Goal: Find specific page/section: Find specific page/section

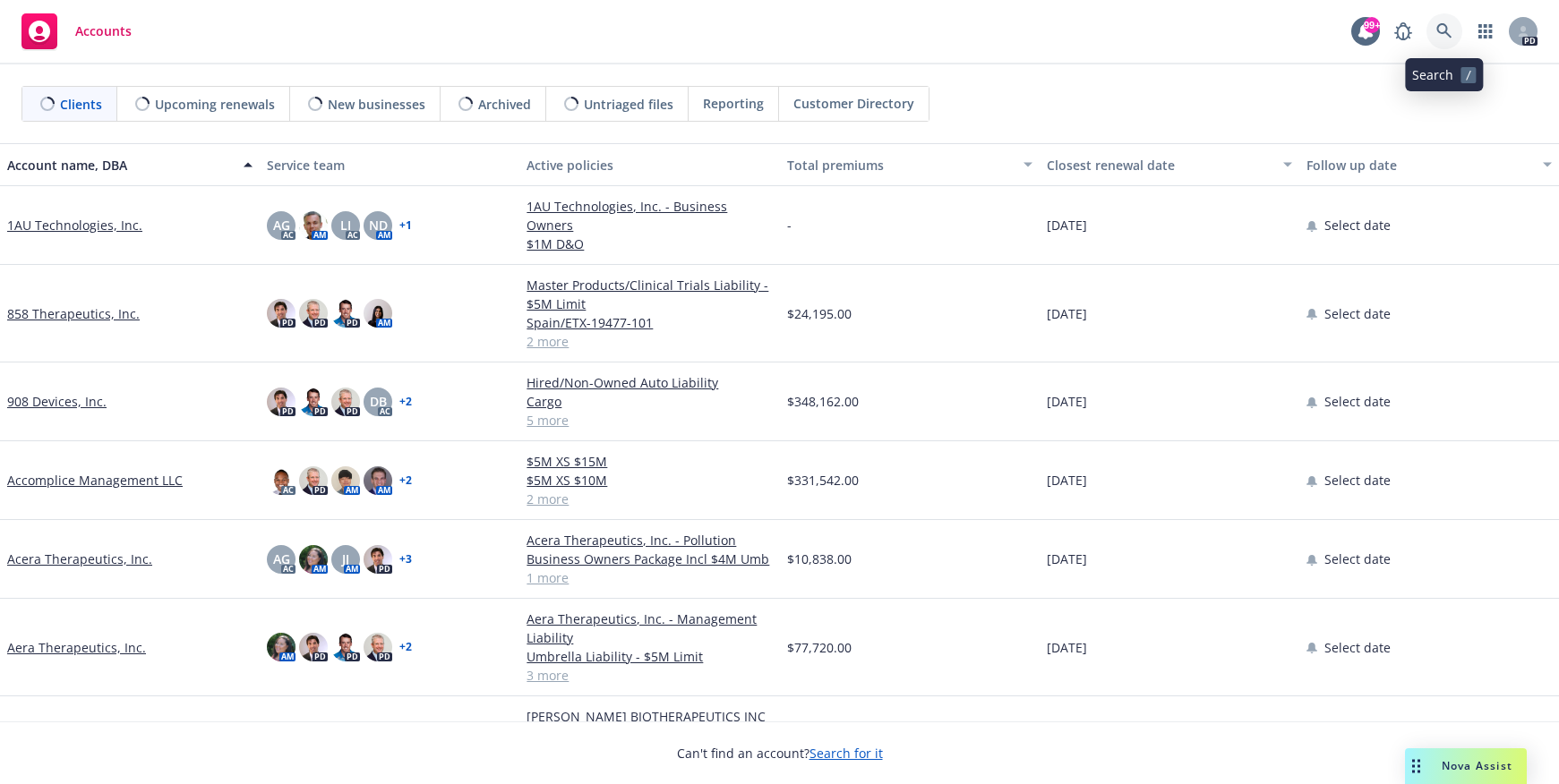
click at [1435, 28] on link at bounding box center [1445, 31] width 36 height 36
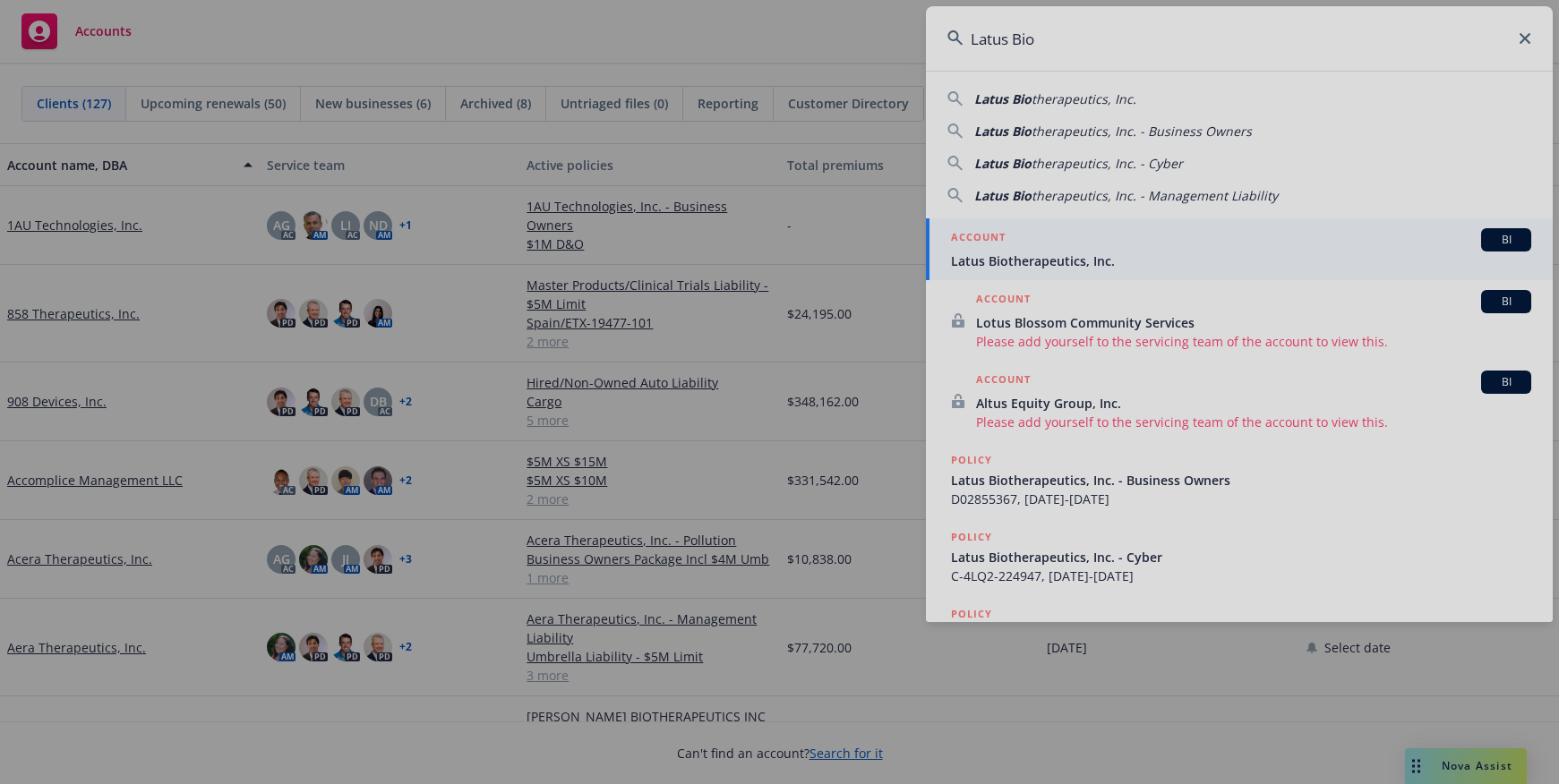
type input "Latus Bio"
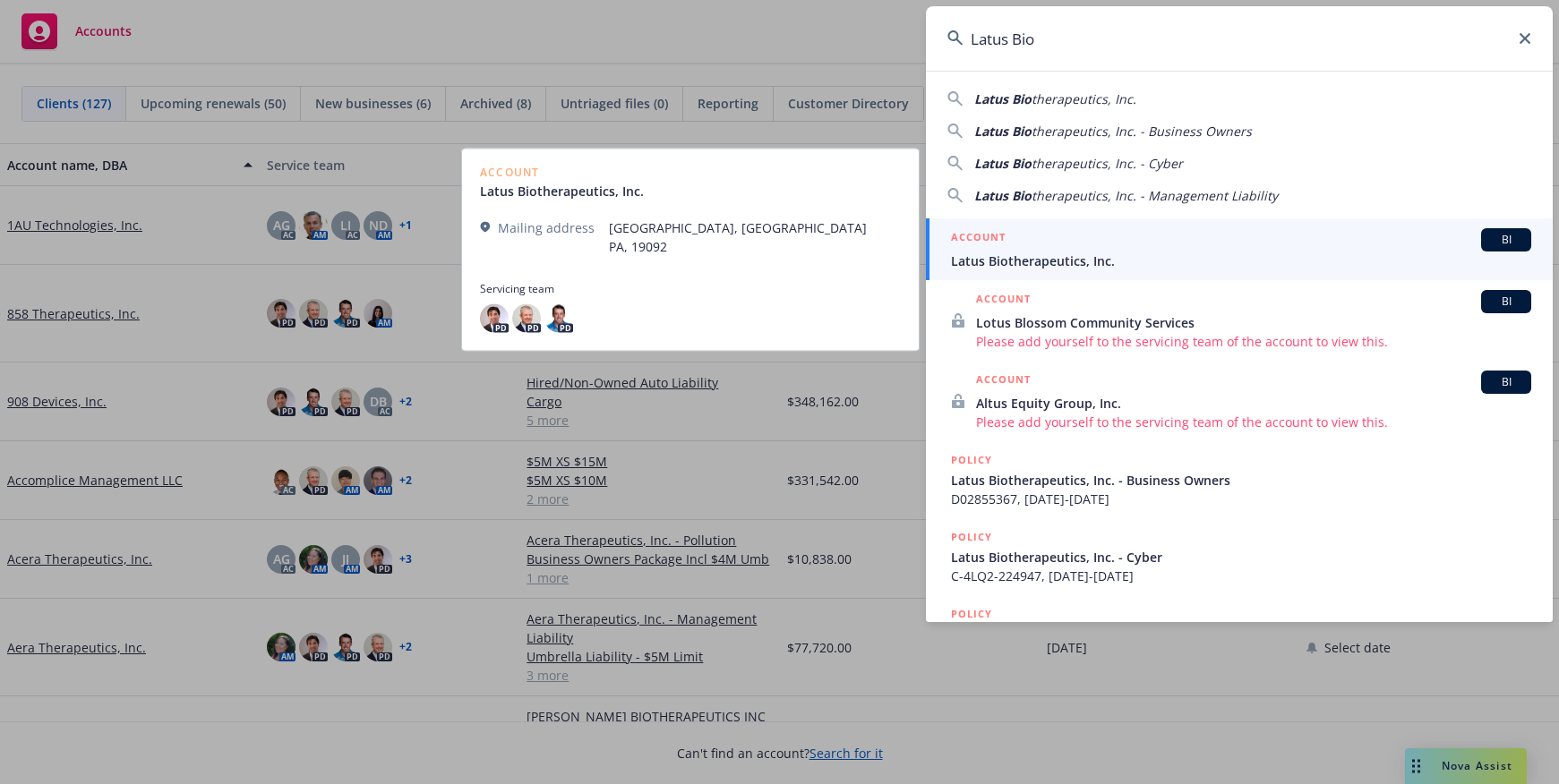
click at [1049, 256] on span "Latus Biotherapeutics, Inc." at bounding box center [1241, 261] width 580 height 19
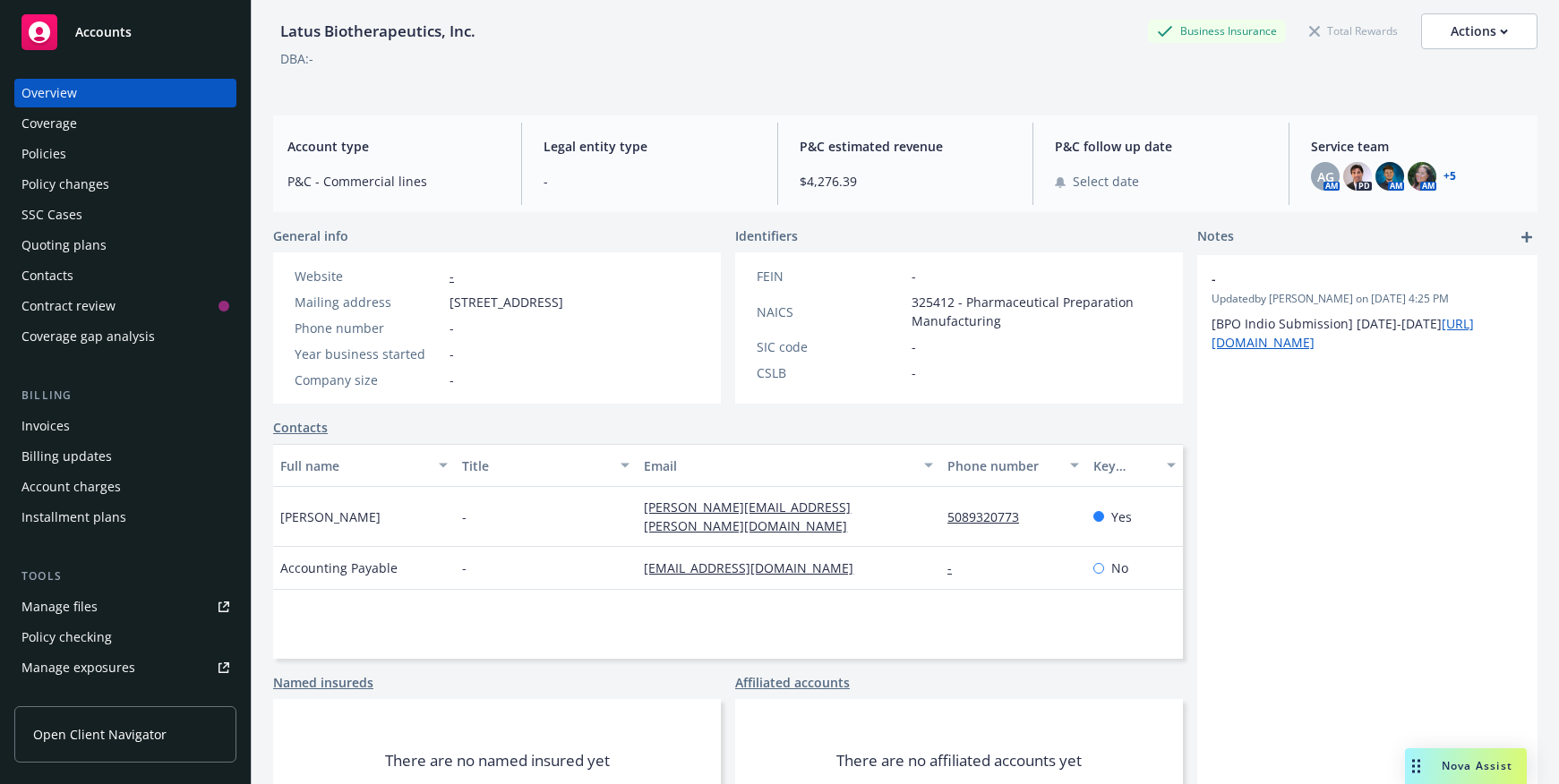
scroll to position [90, 0]
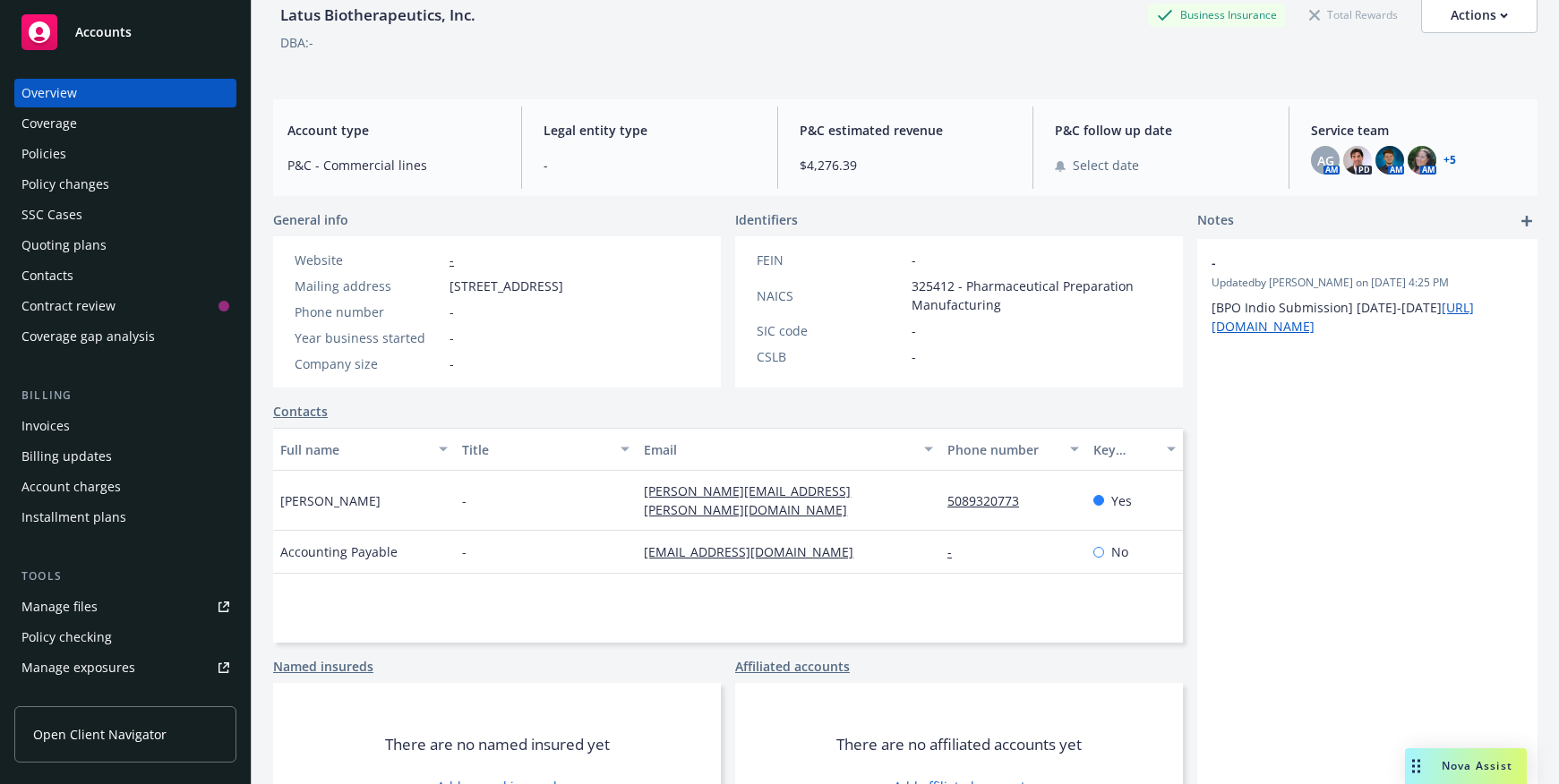
click at [122, 734] on span "Open Client Navigator" at bounding box center [100, 734] width 133 height 19
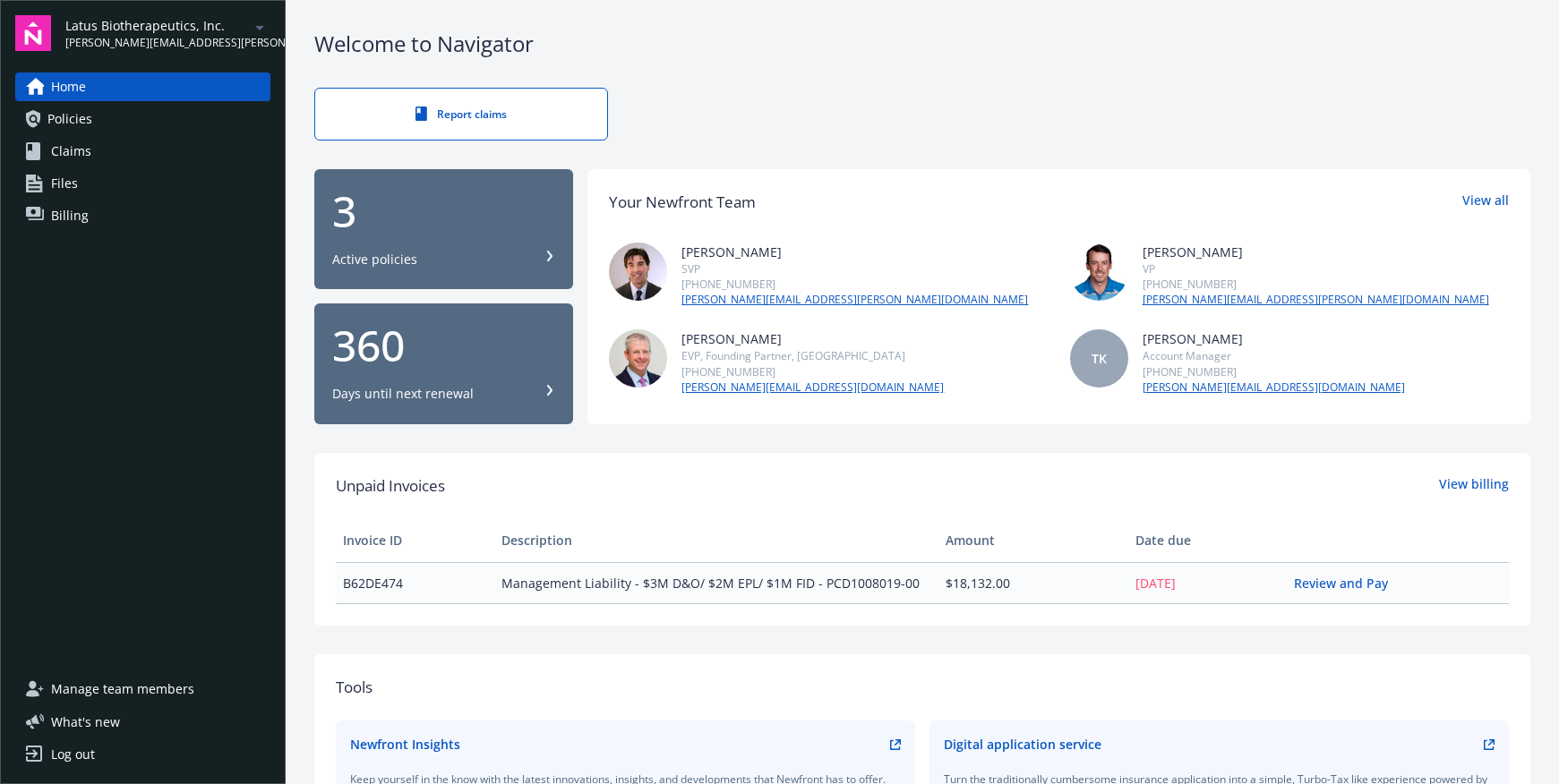
click at [122, 690] on span "Manage team members" at bounding box center [122, 690] width 143 height 29
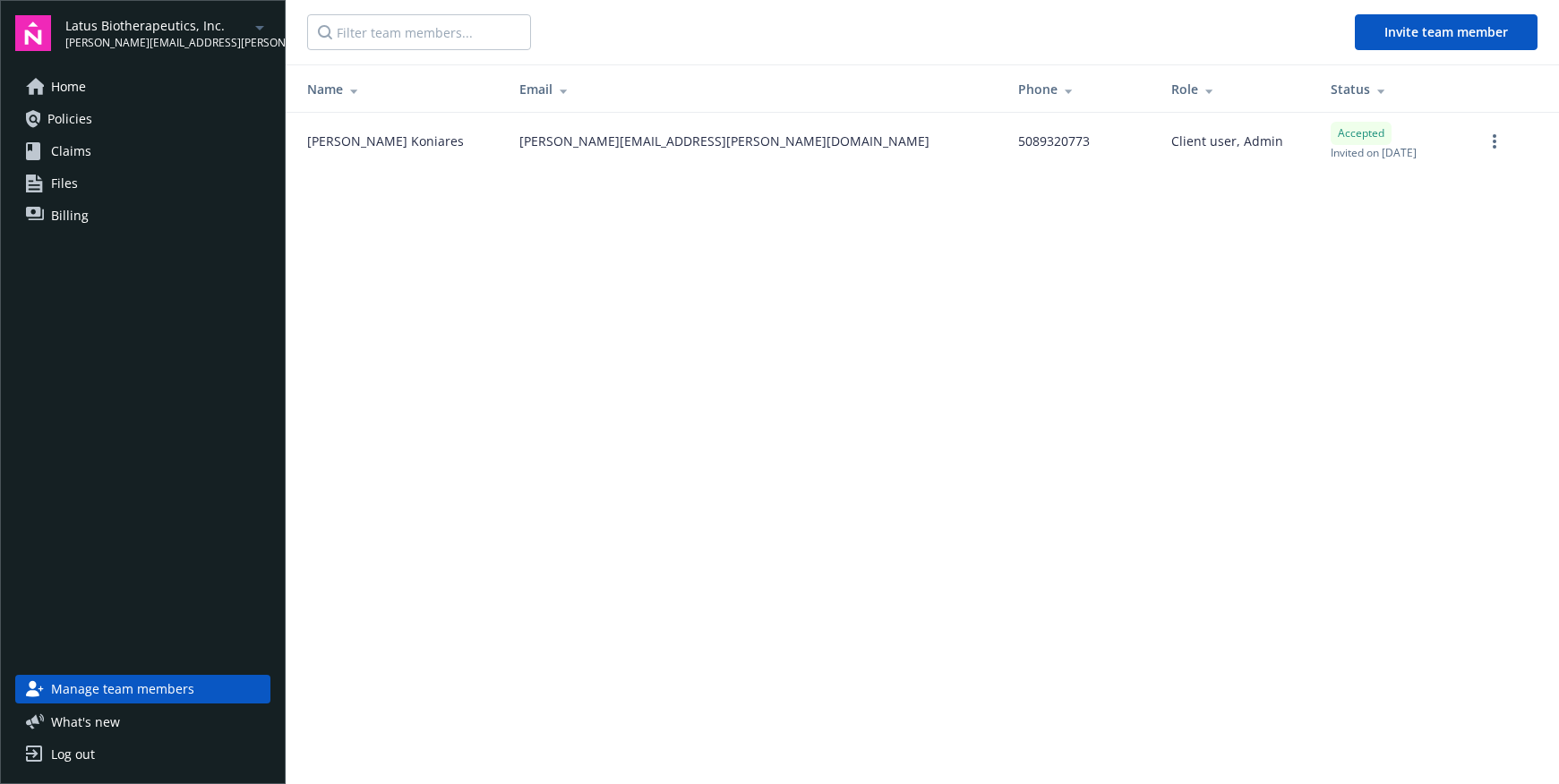
click at [79, 116] on span "Policies" at bounding box center [70, 119] width 45 height 29
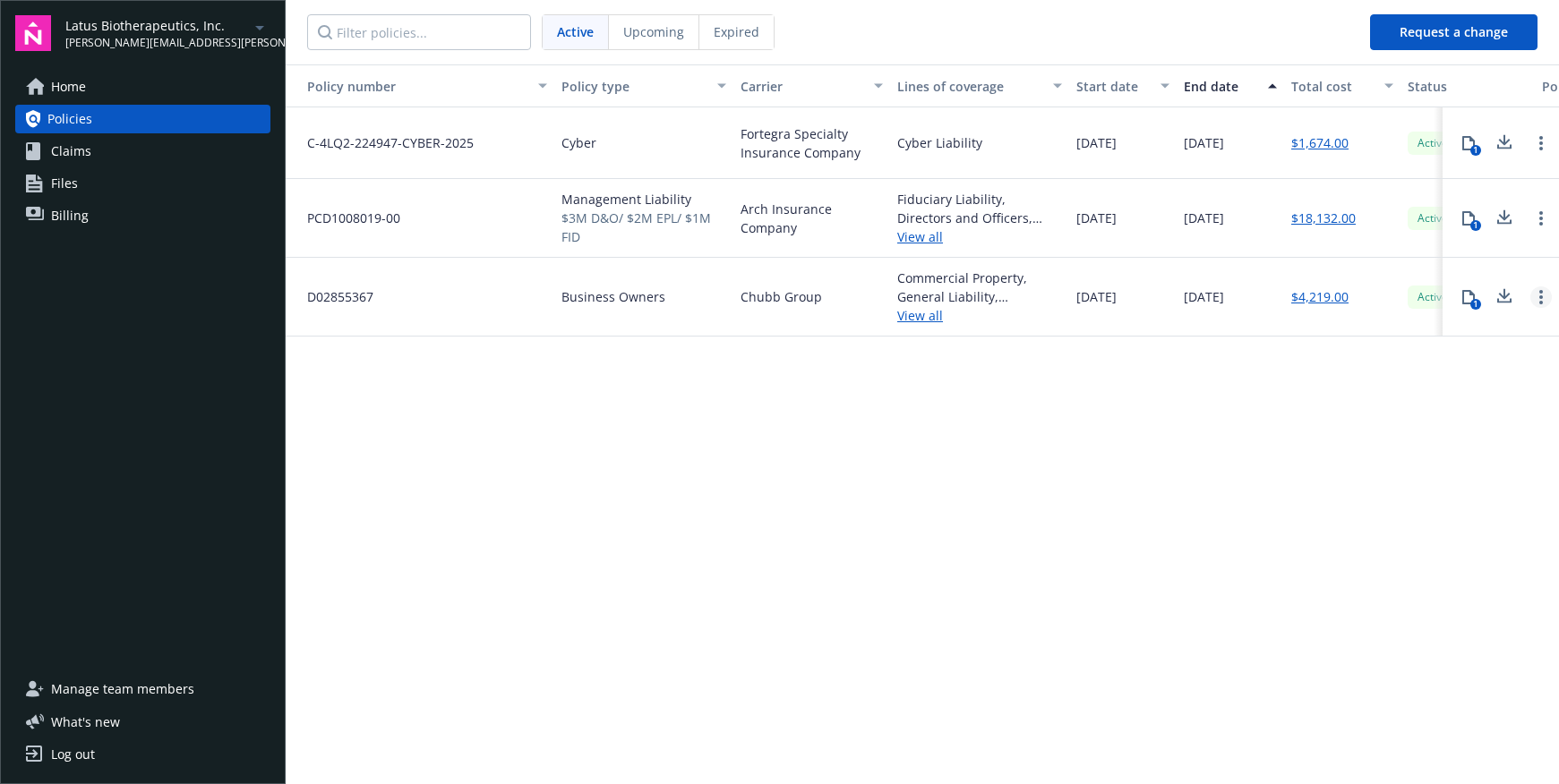
click at [1540, 297] on circle "Open options" at bounding box center [1541, 298] width 4 height 4
click at [1478, 373] on div "Policy number Policy type Carrier Lines of coverage Start date End date Total c…" at bounding box center [923, 423] width 1274 height 717
